Goal: Transaction & Acquisition: Purchase product/service

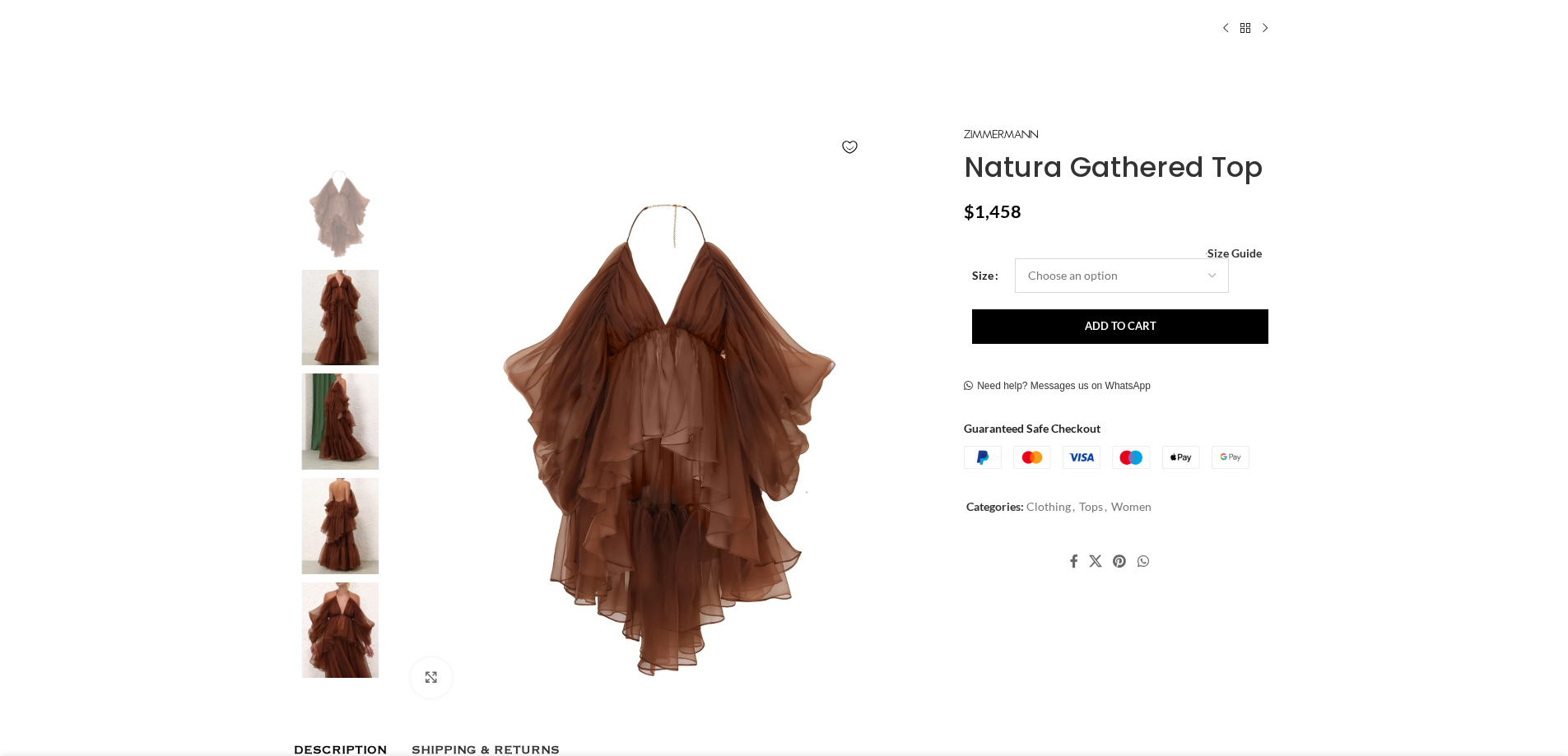
click at [1102, 284] on select "Choose an option 6 UK 8 UK 10 UK 12 UK 14 UK 16 UK" at bounding box center [1122, 275] width 214 height 34
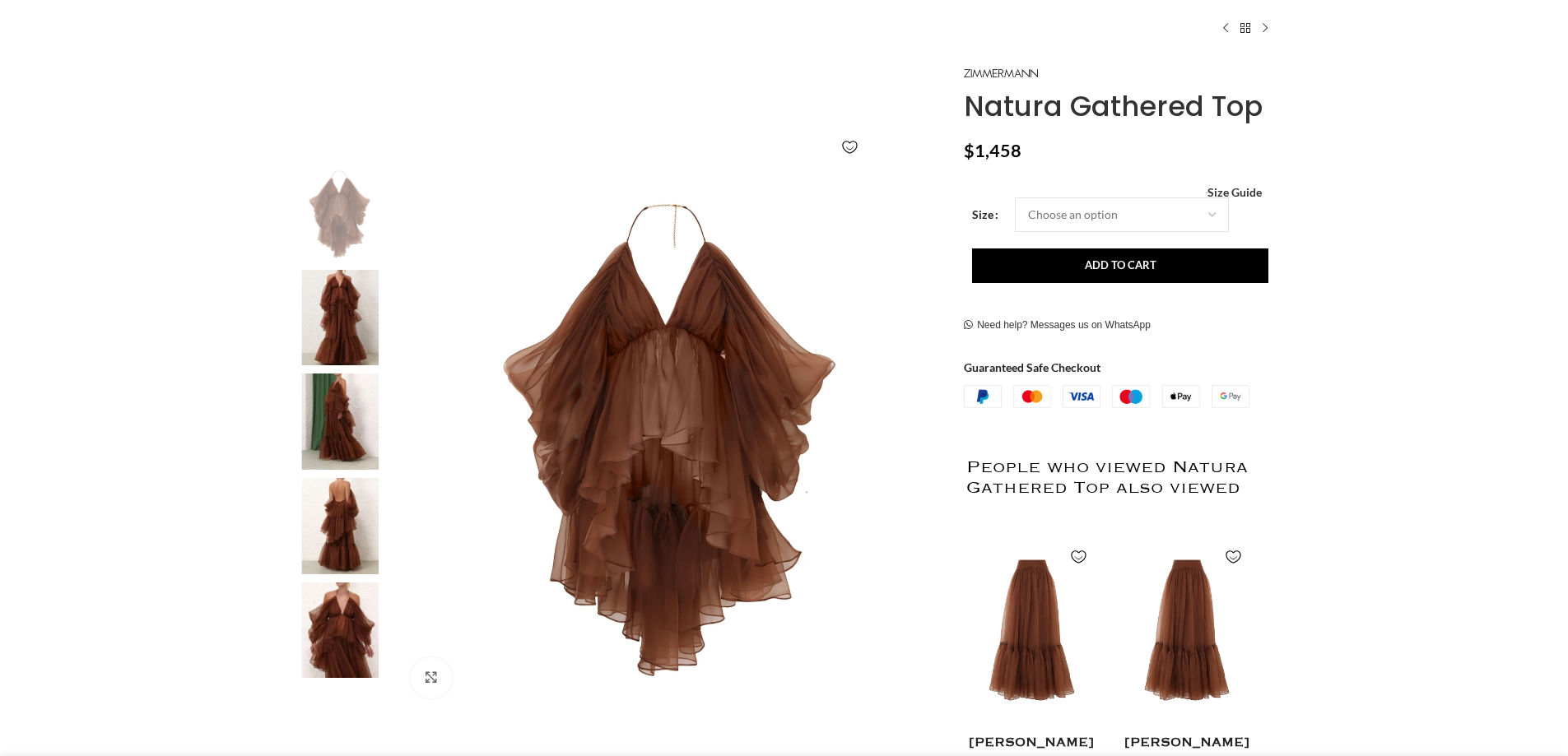
click at [363, 313] on img at bounding box center [340, 318] width 100 height 96
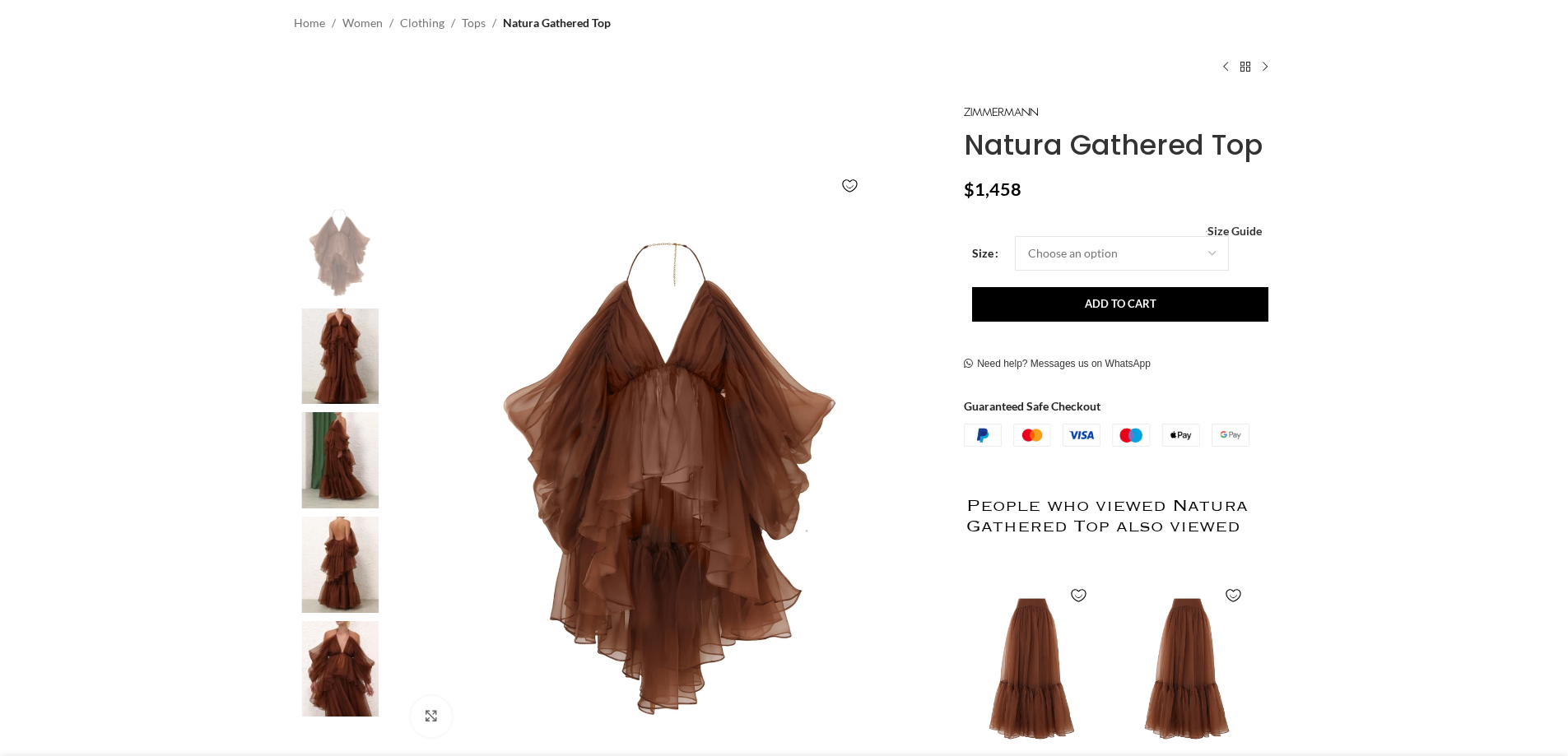
scroll to position [247, 0]
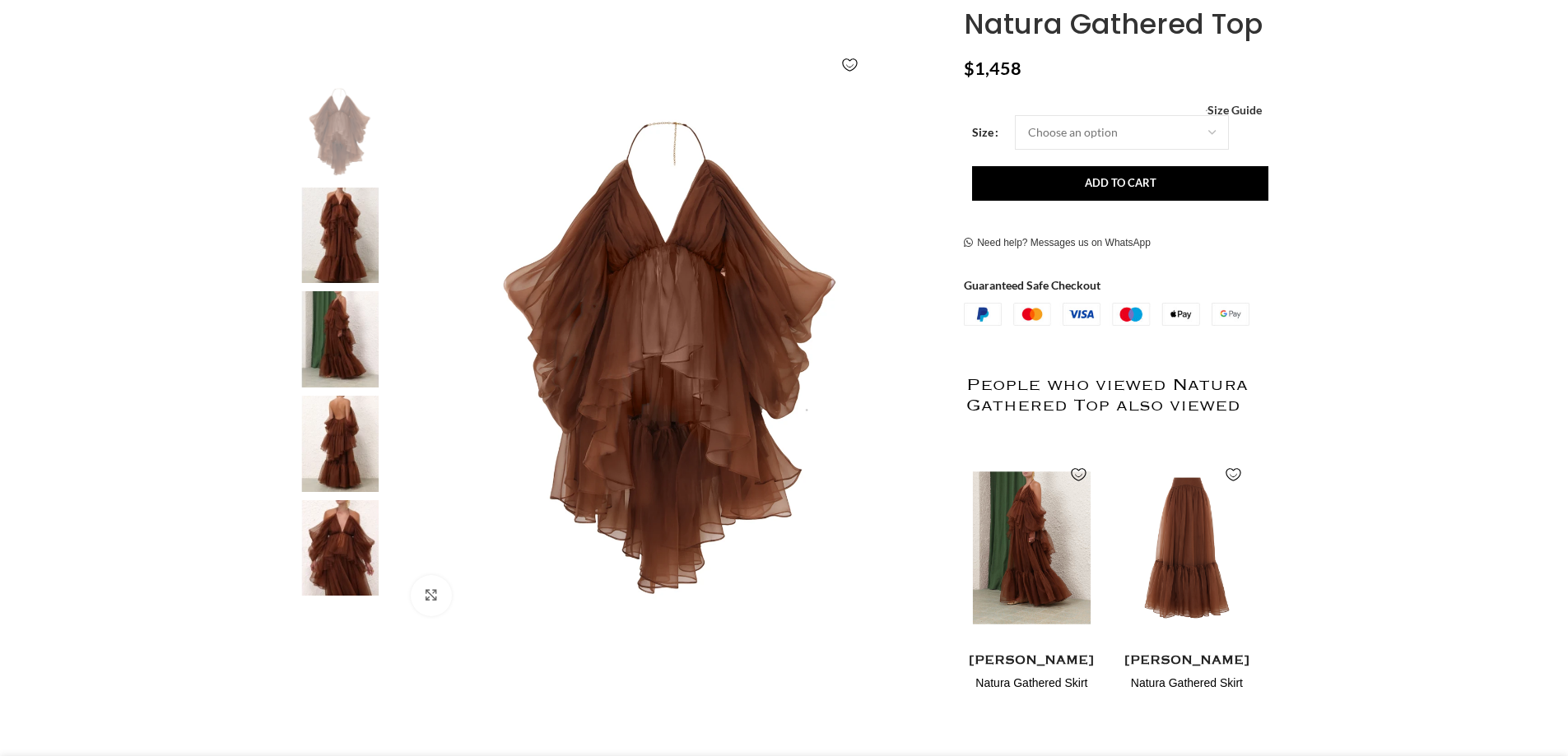
click at [1006, 505] on img "1 / 2" at bounding box center [1032, 548] width 134 height 203
click at [1018, 509] on img "1 / 2" at bounding box center [1032, 548] width 134 height 203
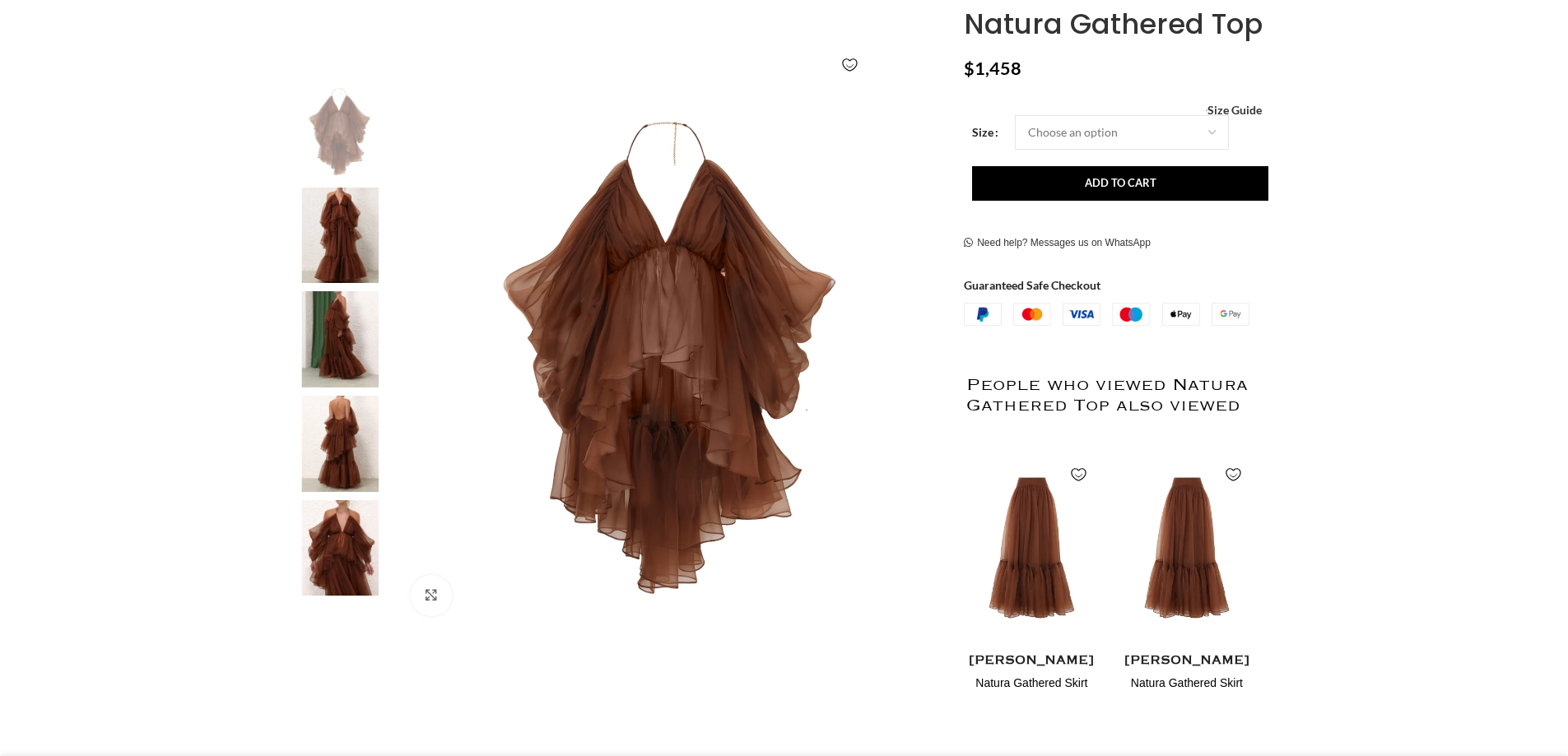
scroll to position [0, 347]
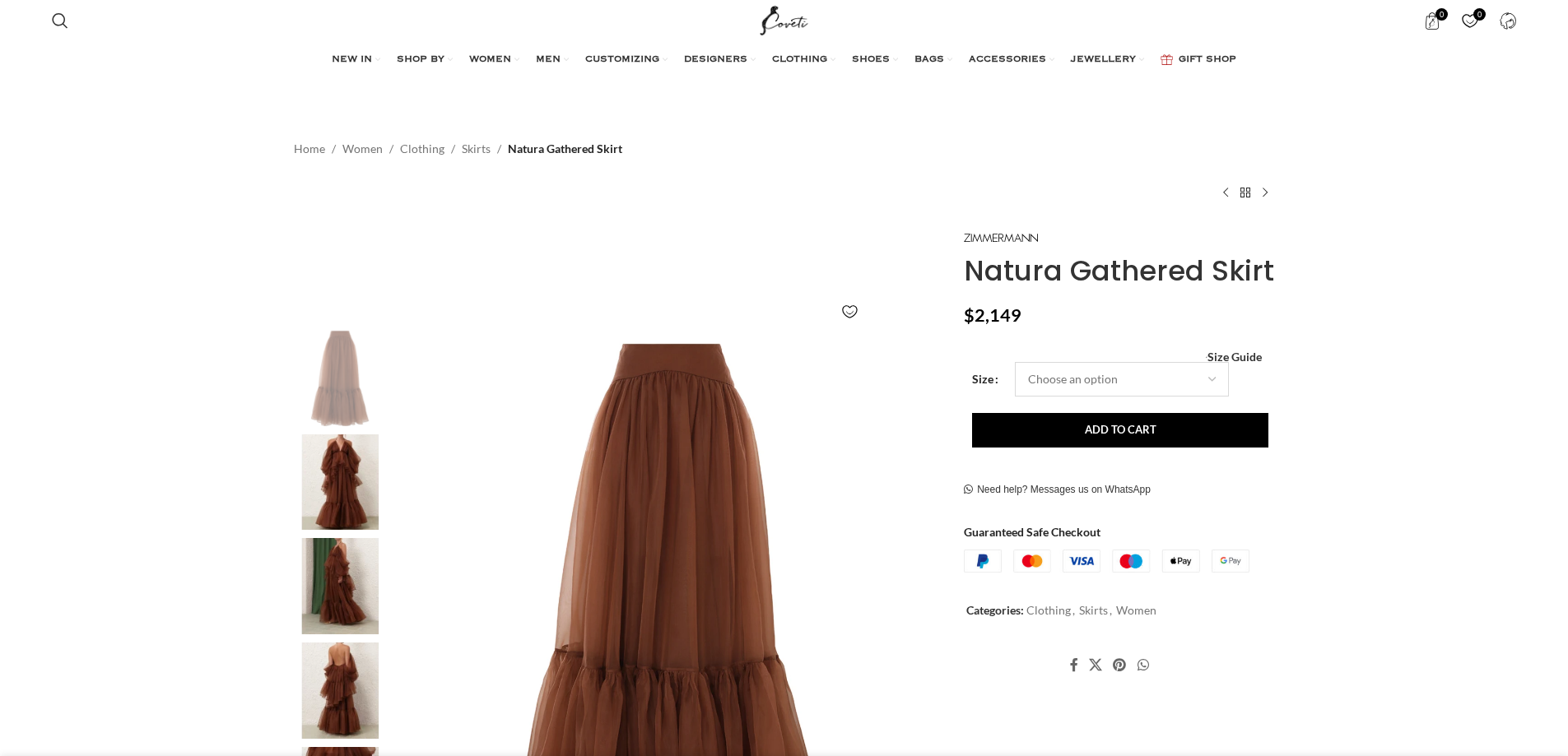
click at [1121, 391] on select "Choose an option 6 UK 8 UK 10 [GEOGRAPHIC_DATA] 12 [GEOGRAPHIC_DATA] 14 [GEOGRA…" at bounding box center [1122, 379] width 214 height 34
click at [1120, 391] on select "Choose an option 6 UK 8 UK 10 UK 12 UK 14 UK 16 UK" at bounding box center [1122, 379] width 214 height 34
click at [341, 487] on img at bounding box center [340, 482] width 100 height 96
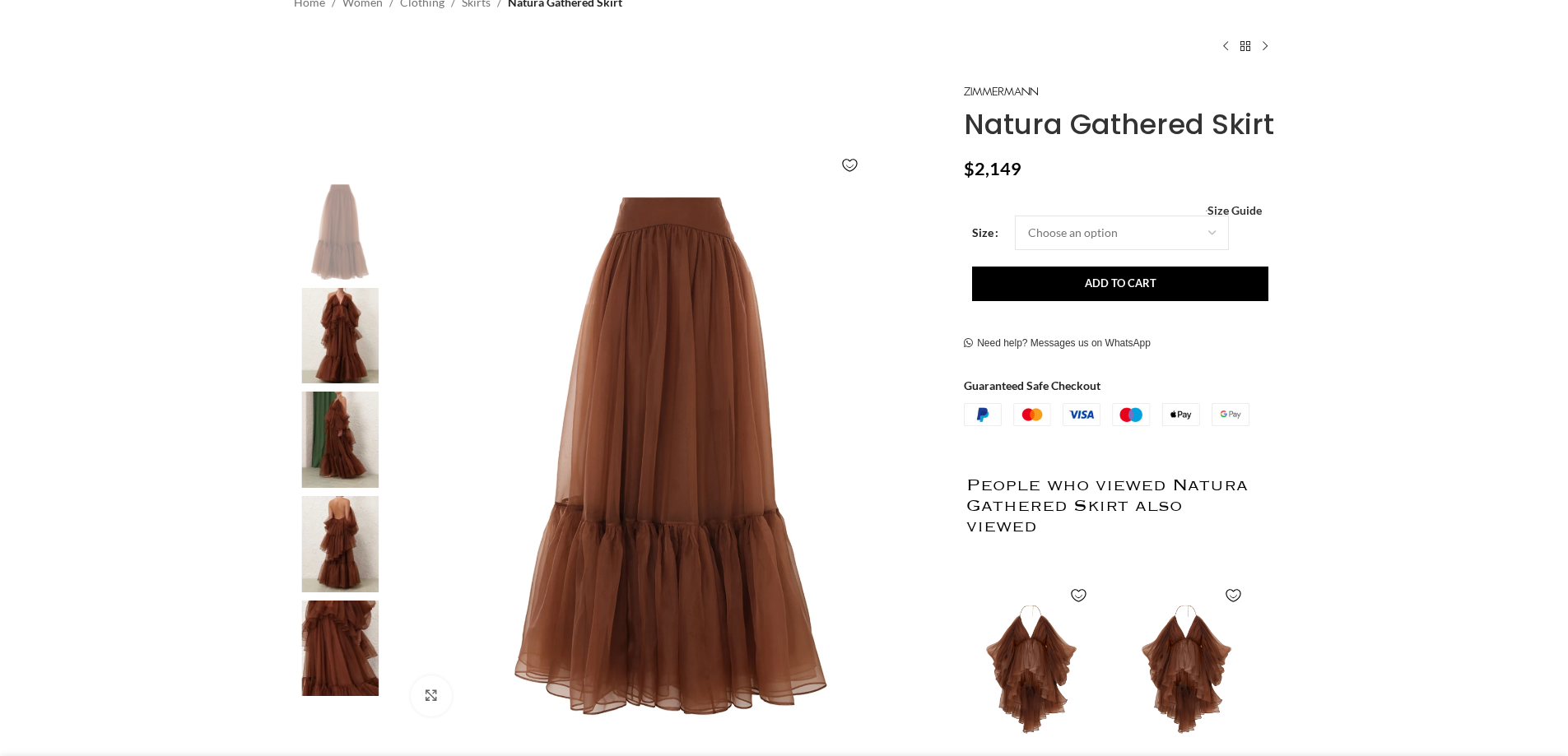
scroll to position [165, 0]
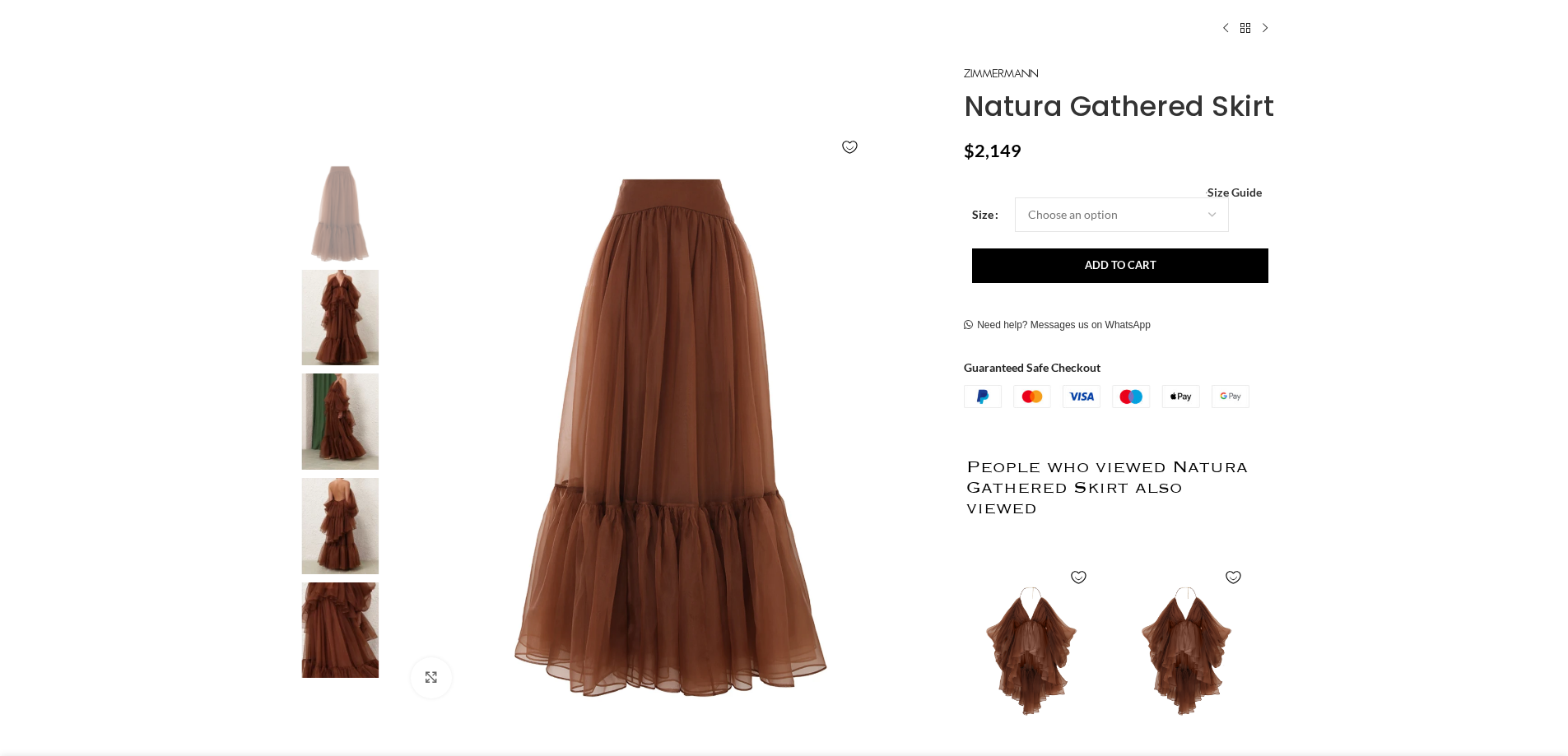
click at [361, 433] on img at bounding box center [340, 421] width 100 height 96
click at [353, 511] on img at bounding box center [340, 526] width 100 height 96
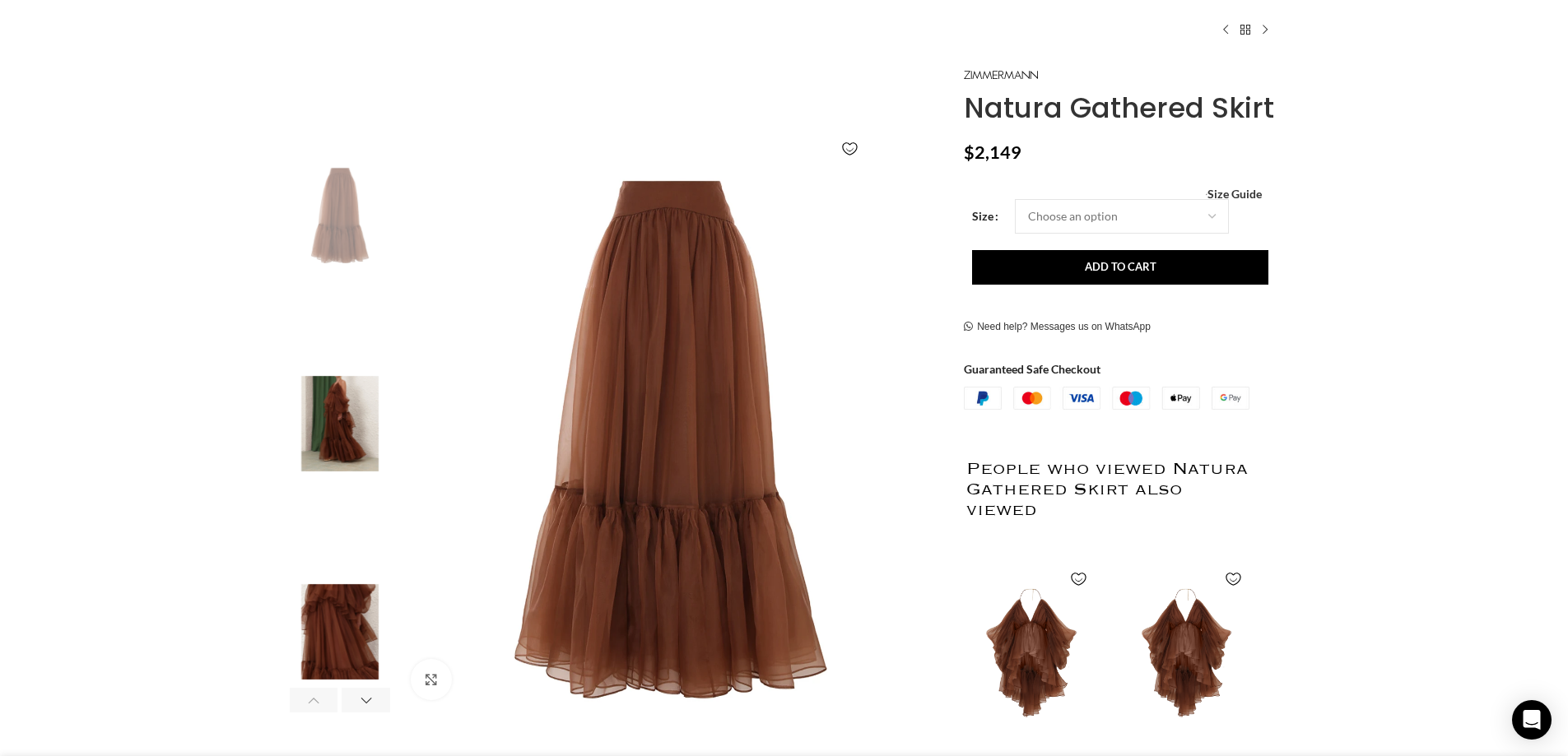
scroll to position [0, 347]
